Goal: Information Seeking & Learning: Find specific fact

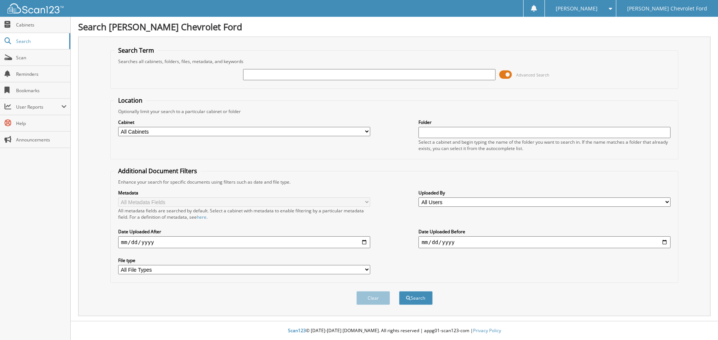
click at [317, 77] on input "text" at bounding box center [369, 74] width 252 height 11
type input "258487BRO"
click at [399, 292] on button "Search" at bounding box center [416, 299] width 34 height 14
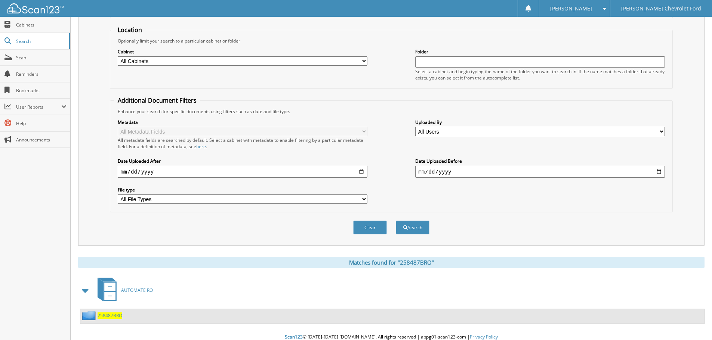
scroll to position [77, 0]
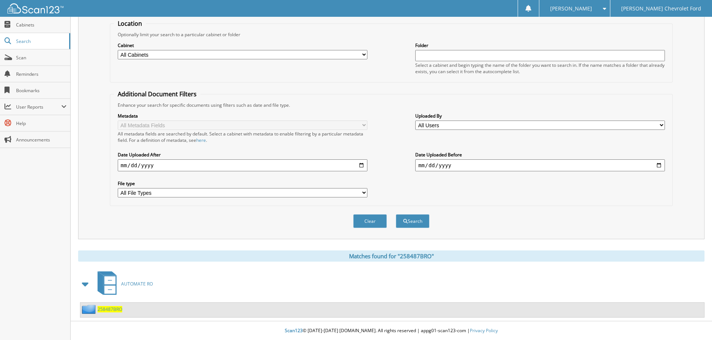
click at [109, 310] on span "258487BRO" at bounding box center [110, 309] width 25 height 6
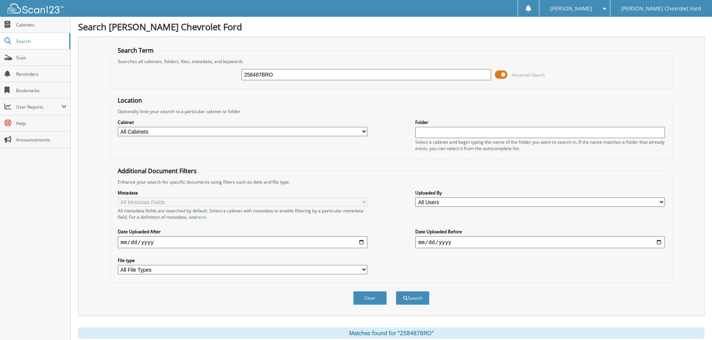
click at [303, 74] on input "258487BRO" at bounding box center [366, 74] width 250 height 11
type input "2"
type input "25846BRO"
click at [396, 292] on button "Search" at bounding box center [413, 299] width 34 height 14
click at [38, 24] on span "Cabinets" at bounding box center [41, 25] width 50 height 6
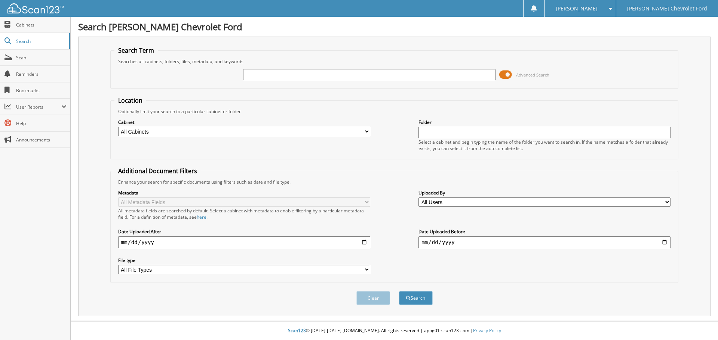
click at [277, 74] on input "text" at bounding box center [369, 74] width 252 height 11
type input "257892"
click at [399, 292] on button "Search" at bounding box center [416, 299] width 34 height 14
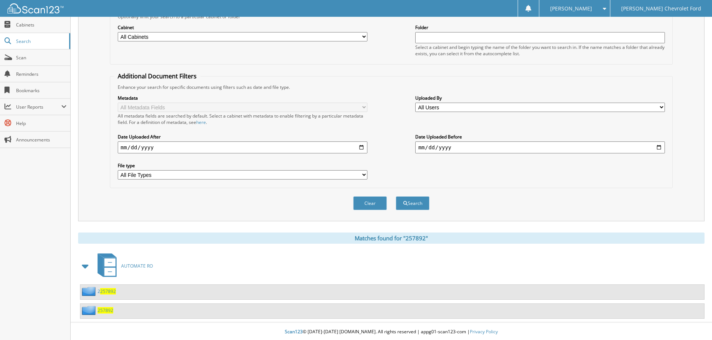
scroll to position [96, 0]
click at [107, 310] on span "257892" at bounding box center [106, 309] width 16 height 6
